Goal: Information Seeking & Learning: Learn about a topic

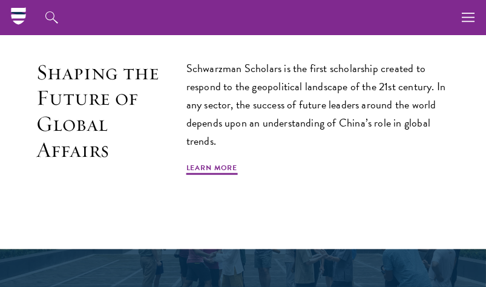
scroll to position [161, 0]
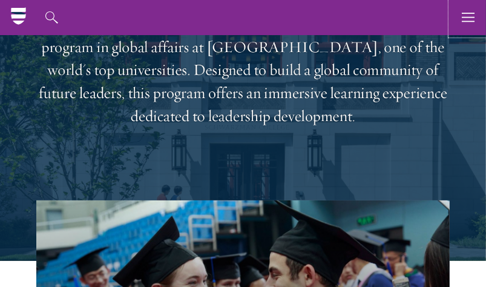
click at [470, 15] on icon "button" at bounding box center [468, 17] width 13 height 35
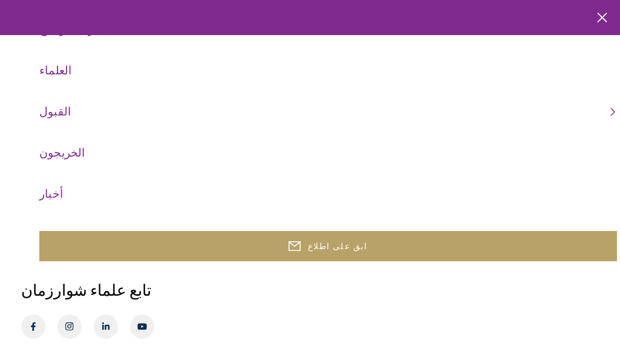
scroll to position [0, 0]
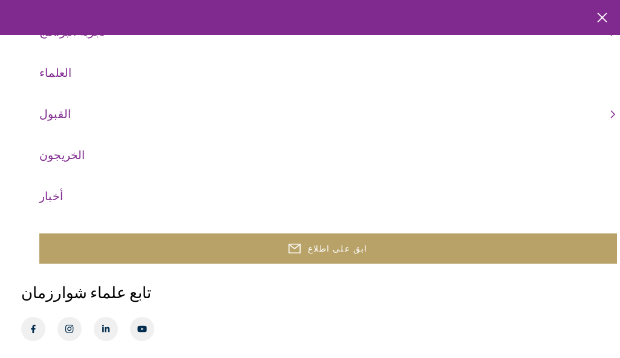
click at [485, 12] on ul "عن ملخص قيادة المتبرعون [GEOGRAPHIC_DATA] ملخص مقرر [DEMOGRAPHIC_DATA] الطلابية…" at bounding box center [328, 94] width 578 height 226
click at [485, 18] on ul "عن ملخص قيادة المتبرعون [GEOGRAPHIC_DATA] ملخص مقرر [DEMOGRAPHIC_DATA] الطلابية…" at bounding box center [328, 94] width 578 height 226
click at [485, 16] on use "button" at bounding box center [602, 17] width 18 height 18
click at [485, 16] on div at bounding box center [310, 57] width 620 height 387
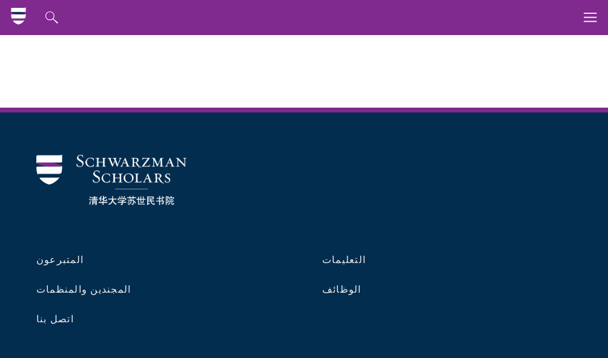
scroll to position [3733, 0]
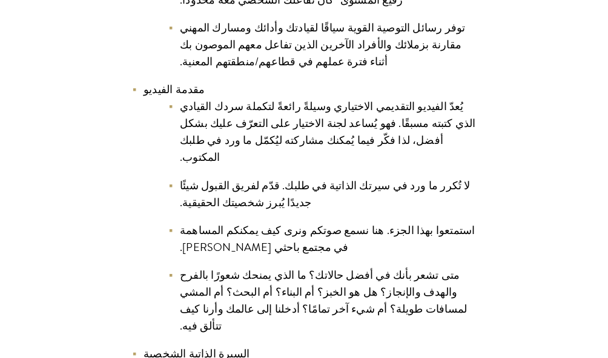
scroll to position [1816, 0]
